Goal: Task Accomplishment & Management: Manage account settings

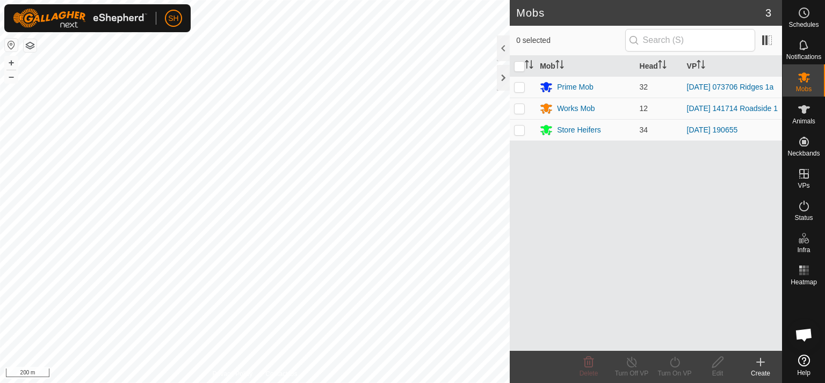
click at [396, 383] on html "SH Schedules Notifications Mobs Animals Neckbands VPs Status Infra Heatmap Help…" at bounding box center [412, 191] width 825 height 383
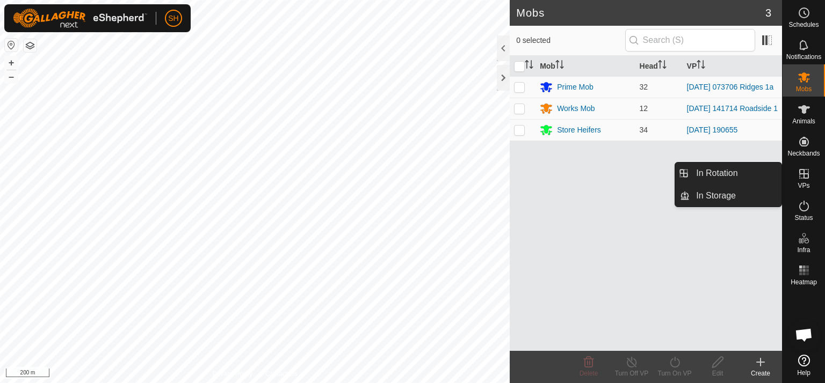
click at [795, 173] on es-virtualpaddocks-svg-icon at bounding box center [803, 173] width 19 height 17
click at [714, 172] on link "In Rotation" at bounding box center [735, 173] width 92 height 21
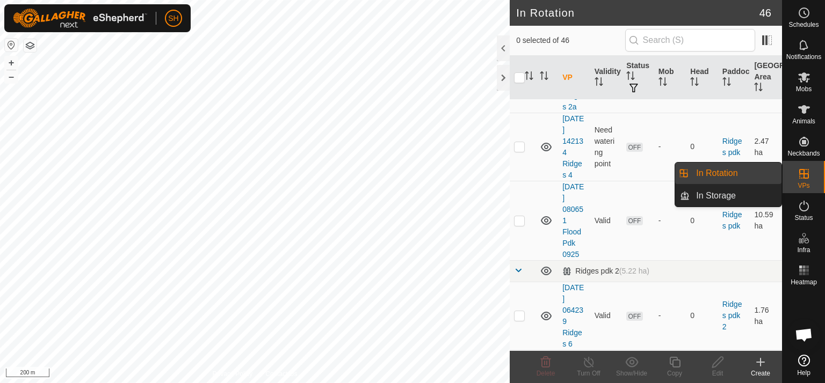
scroll to position [1239, 0]
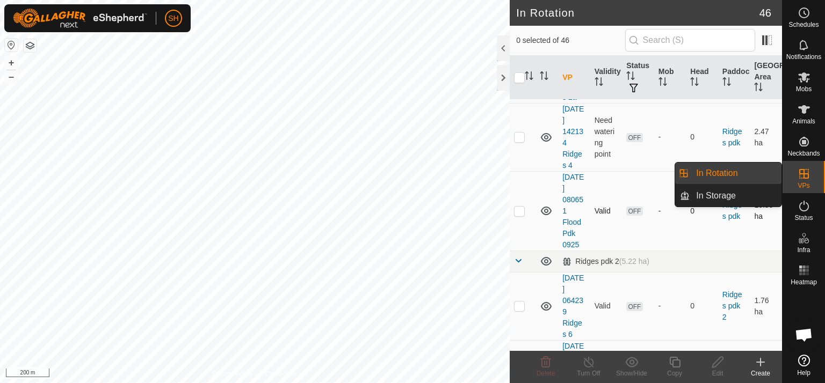
click at [519, 207] on p-checkbox at bounding box center [519, 211] width 11 height 9
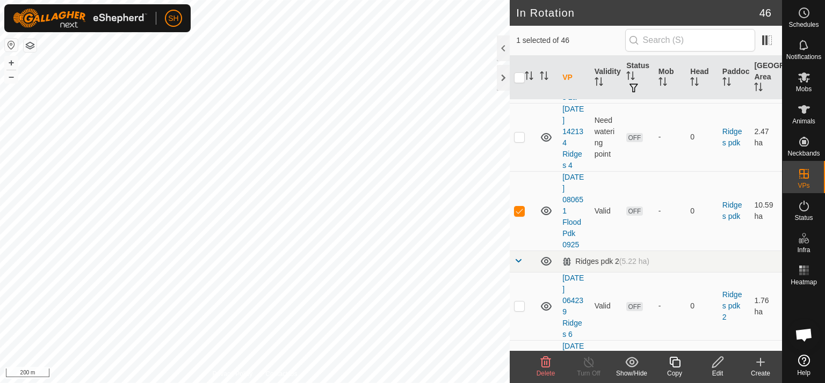
click at [544, 362] on icon at bounding box center [546, 362] width 10 height 11
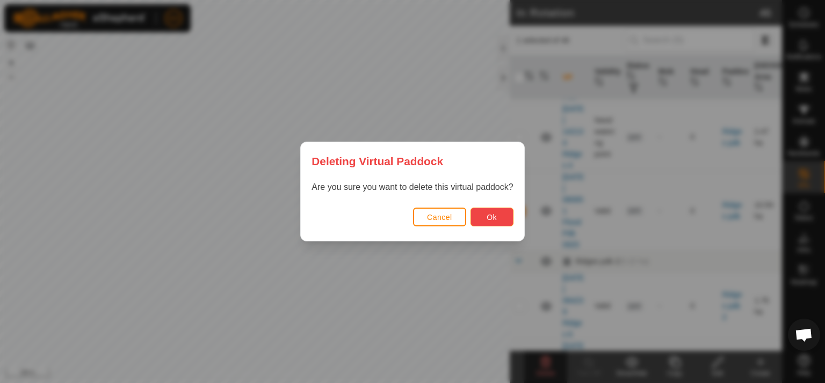
click at [490, 218] on span "Ok" at bounding box center [491, 217] width 10 height 9
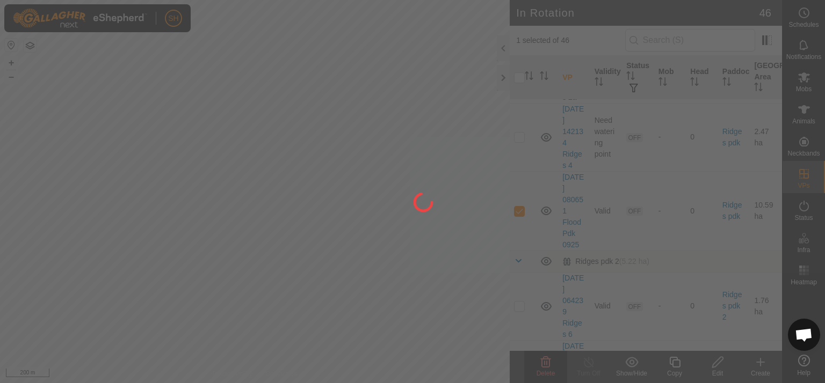
checkbox input "false"
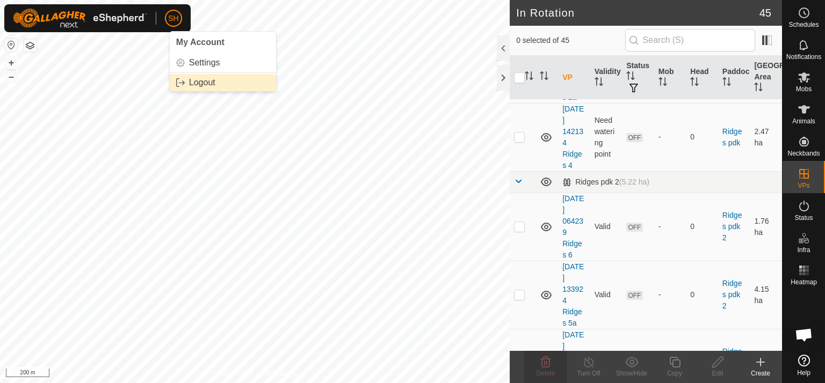
click at [194, 84] on link "Logout" at bounding box center [223, 82] width 106 height 17
